Goal: Task Accomplishment & Management: Use online tool/utility

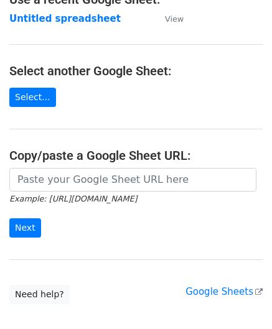
scroll to position [124, 0]
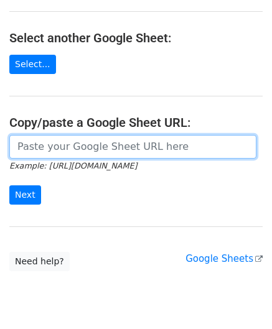
click at [51, 145] on input "url" at bounding box center [132, 147] width 247 height 24
paste input "[URL][DOMAIN_NAME]"
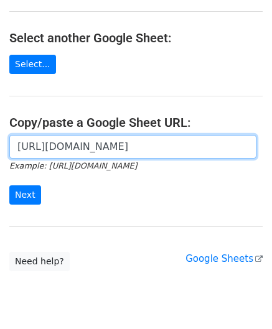
scroll to position [0, 270]
type input "[URL][DOMAIN_NAME]"
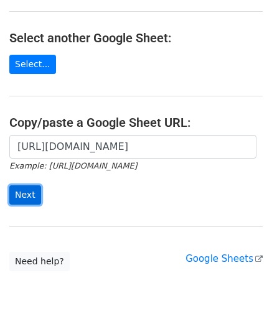
click at [21, 194] on input "Next" at bounding box center [25, 194] width 32 height 19
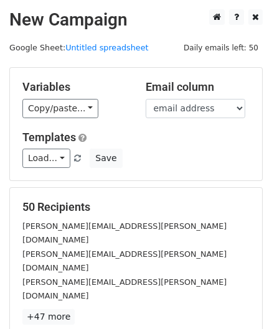
scroll to position [152, 0]
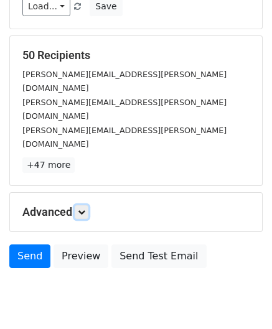
drag, startPoint x: 83, startPoint y: 167, endPoint x: 84, endPoint y: 175, distance: 8.8
click at [83, 208] on icon at bounding box center [81, 211] width 7 height 7
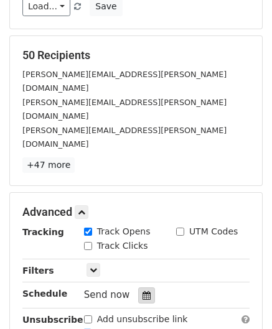
click at [142, 291] on icon at bounding box center [146, 295] width 8 height 9
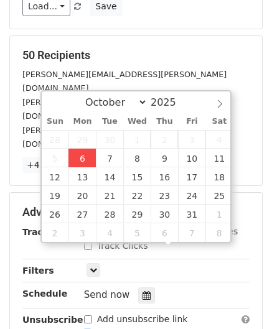
type input "[DATE] 12:00"
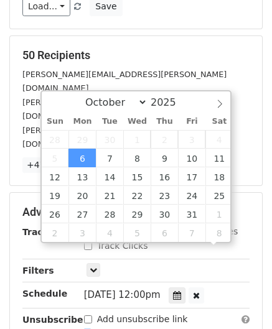
scroll to position [0, 0]
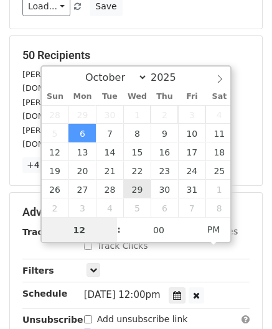
paste input "Hour"
type input "2"
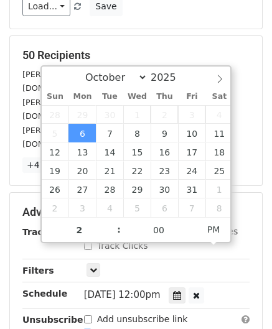
type input "[DATE] 14:00"
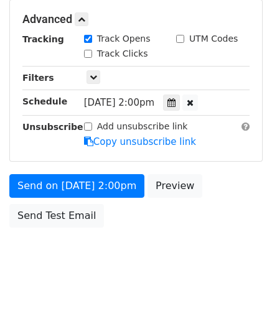
scroll to position [302, 0]
